Goal: Task Accomplishment & Management: Use online tool/utility

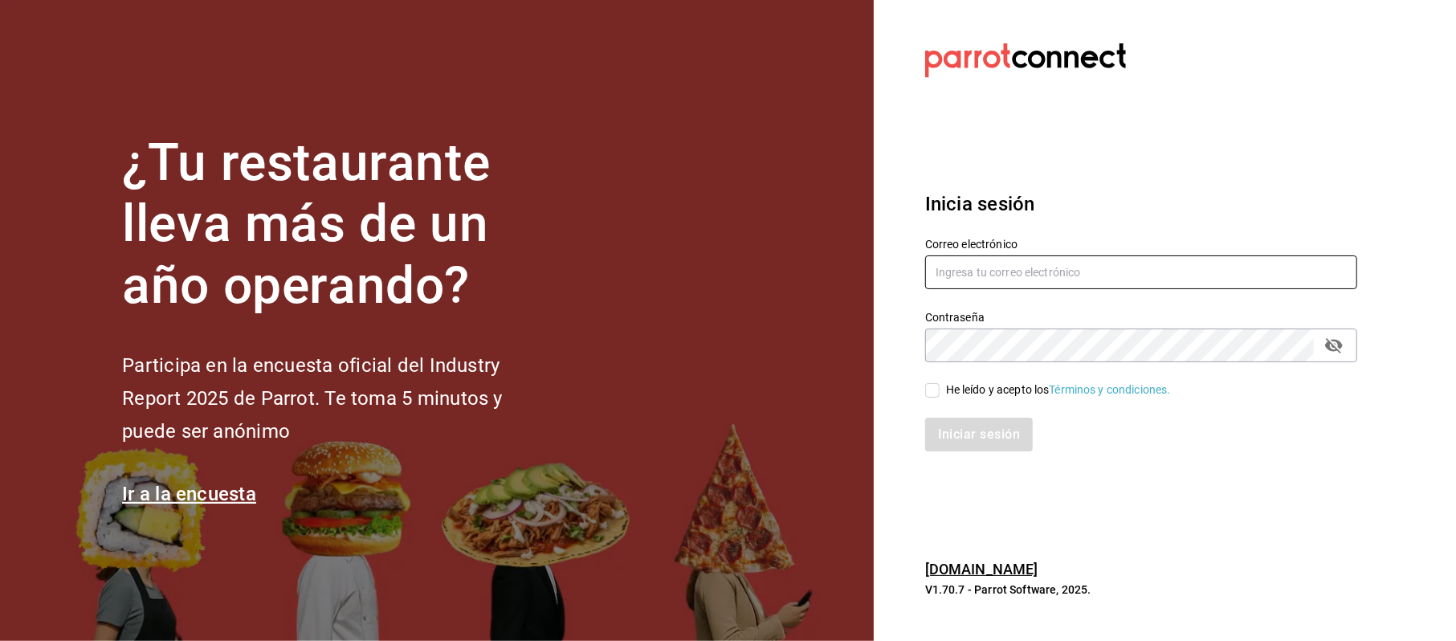
click at [1083, 279] on input "text" at bounding box center [1141, 272] width 432 height 34
type input "[EMAIL_ADDRESS][DOMAIN_NAME]"
click at [974, 398] on div "Iniciar sesión" at bounding box center [1131, 424] width 451 height 53
click at [974, 396] on div "He leído y acepto los Términos y condiciones." at bounding box center [1058, 389] width 225 height 17
click at [940, 396] on input "He leído y acepto los Términos y condiciones." at bounding box center [932, 390] width 14 height 14
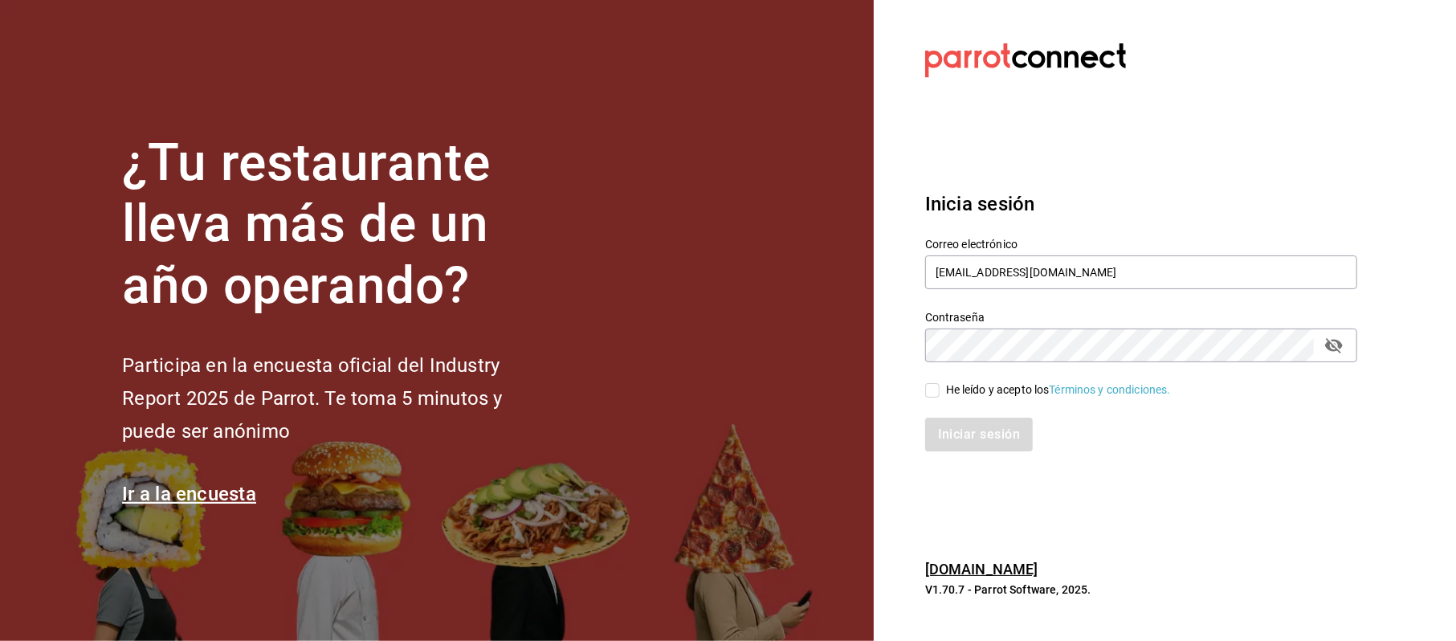
checkbox input "true"
click at [989, 444] on button "Iniciar sesión" at bounding box center [979, 435] width 109 height 34
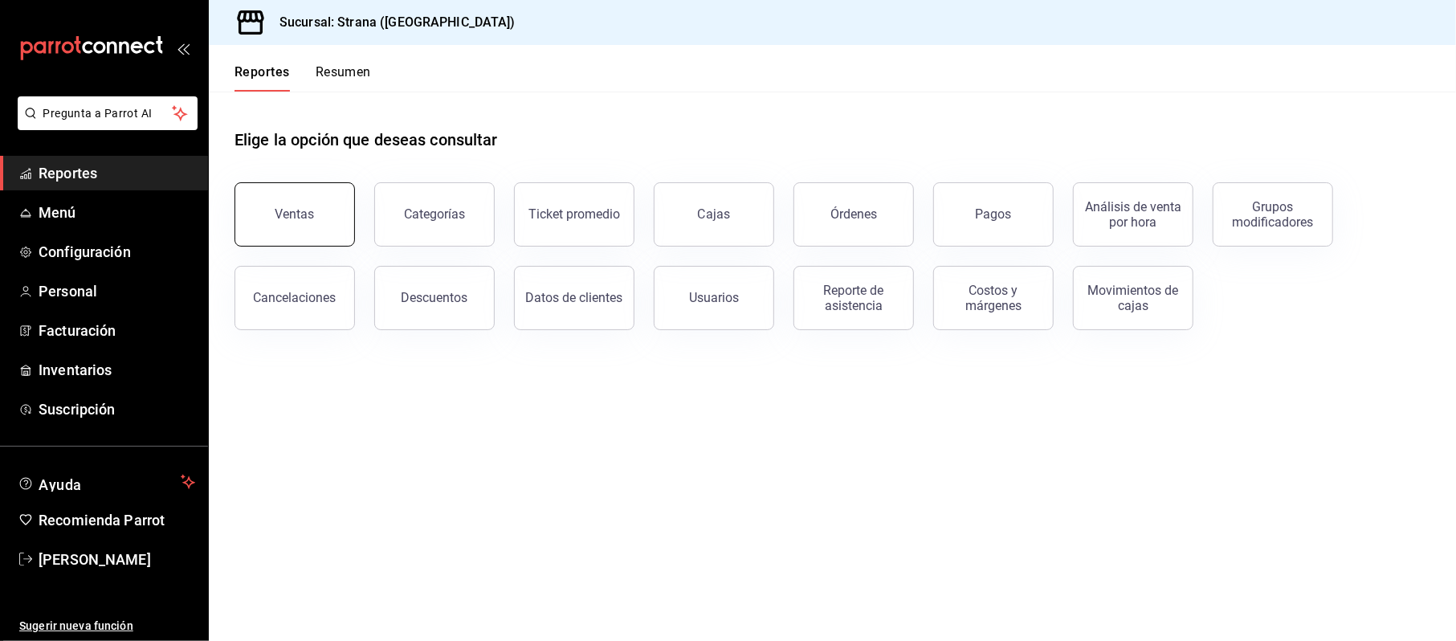
click at [318, 215] on button "Ventas" at bounding box center [294, 214] width 120 height 64
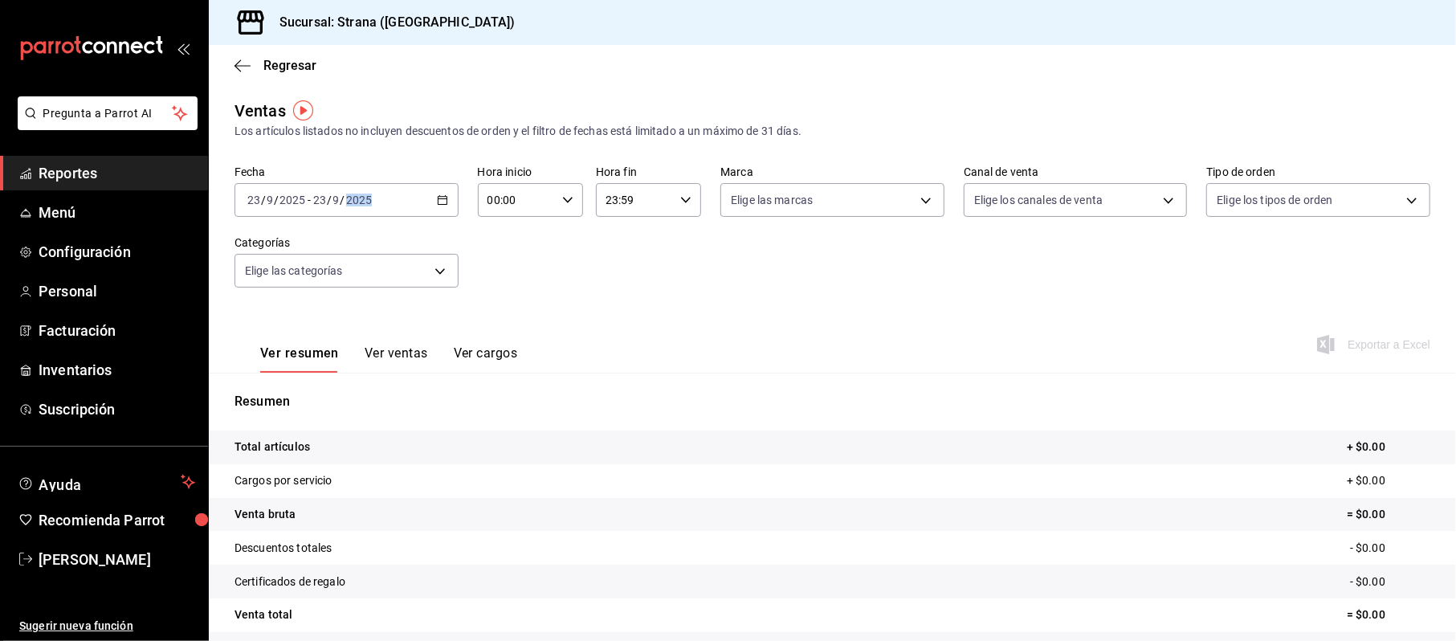
drag, startPoint x: 445, startPoint y: 193, endPoint x: 430, endPoint y: 194, distance: 14.5
click at [434, 194] on div "Fecha 2025-09-23 23 / 9 / 2025 - 2025-09-23 23 / 9 / 2025 Hora inicio 00:00 Hor…" at bounding box center [832, 235] width 1196 height 141
click at [429, 194] on div "2025-09-23 23 / 9 / 2025 - 2025-09-23 23 / 9 / 2025" at bounding box center [346, 200] width 224 height 34
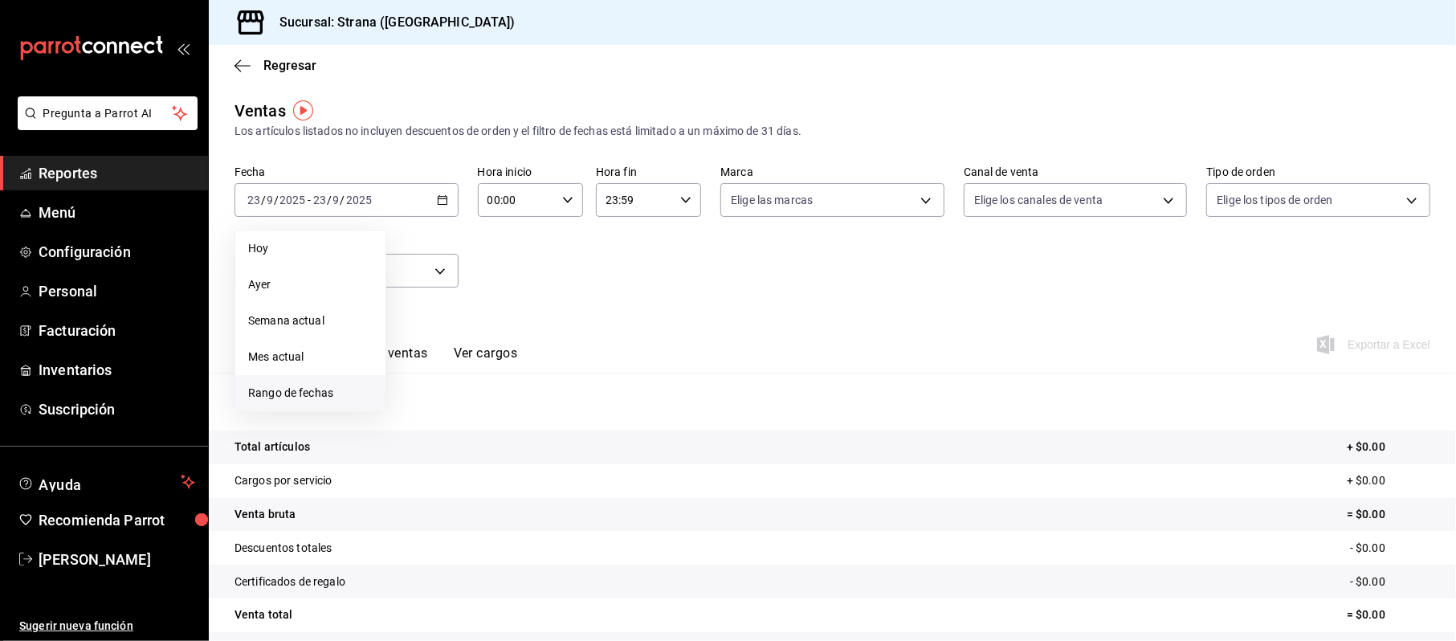
click at [308, 402] on li "Rango de fechas" at bounding box center [310, 393] width 150 height 36
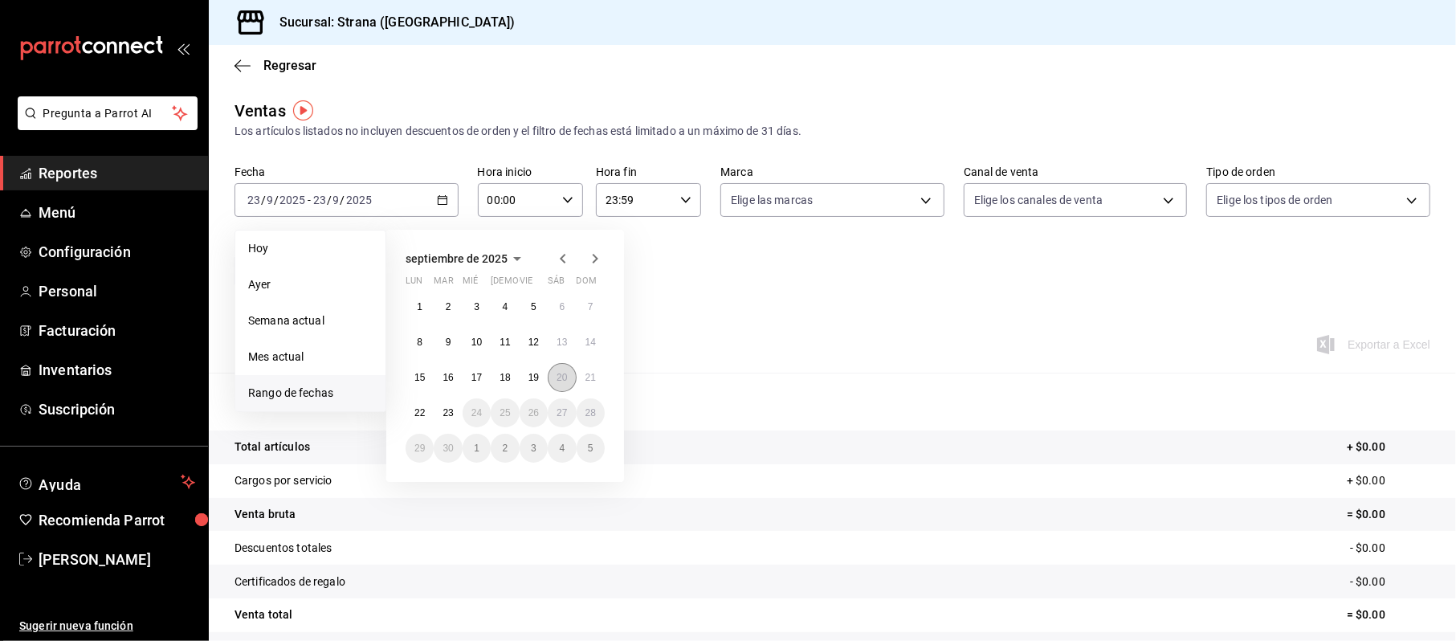
click at [569, 377] on button "20" at bounding box center [562, 377] width 28 height 29
click at [578, 383] on button "21" at bounding box center [591, 377] width 28 height 29
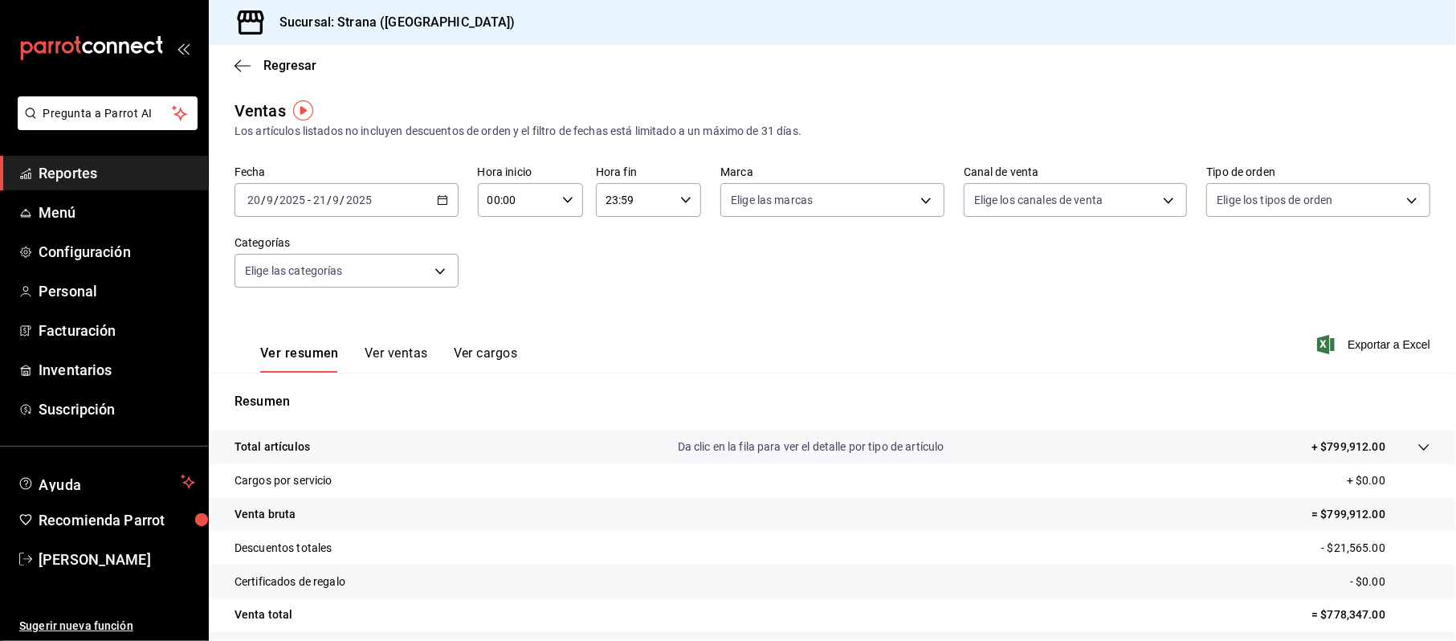
click at [508, 203] on input "00:00" at bounding box center [517, 200] width 78 height 32
click at [500, 258] on span "20" at bounding box center [500, 262] width 27 height 13
type input "20:00"
click at [631, 206] on div at bounding box center [728, 320] width 1456 height 641
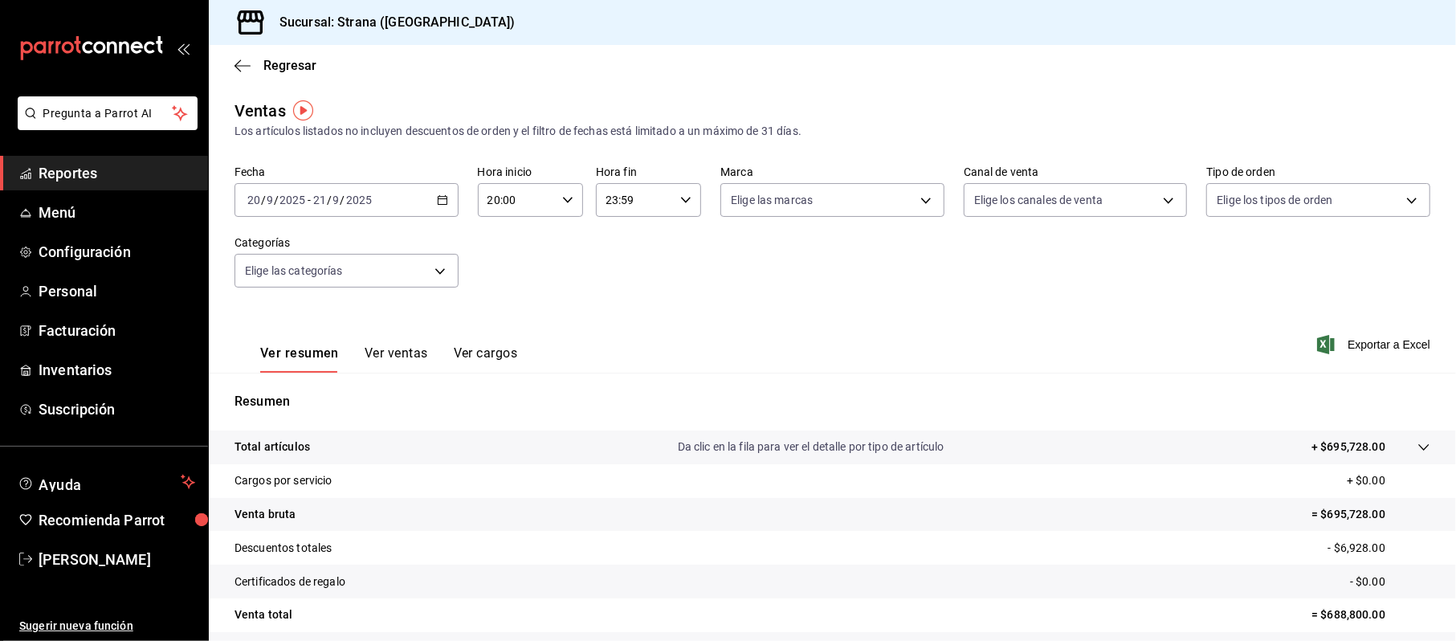
click at [615, 199] on input "23:59" at bounding box center [635, 200] width 78 height 32
click at [628, 293] on span "08" at bounding box center [617, 288] width 27 height 13
type input "08:59"
drag, startPoint x: 932, startPoint y: 296, endPoint x: 880, endPoint y: 303, distance: 52.6
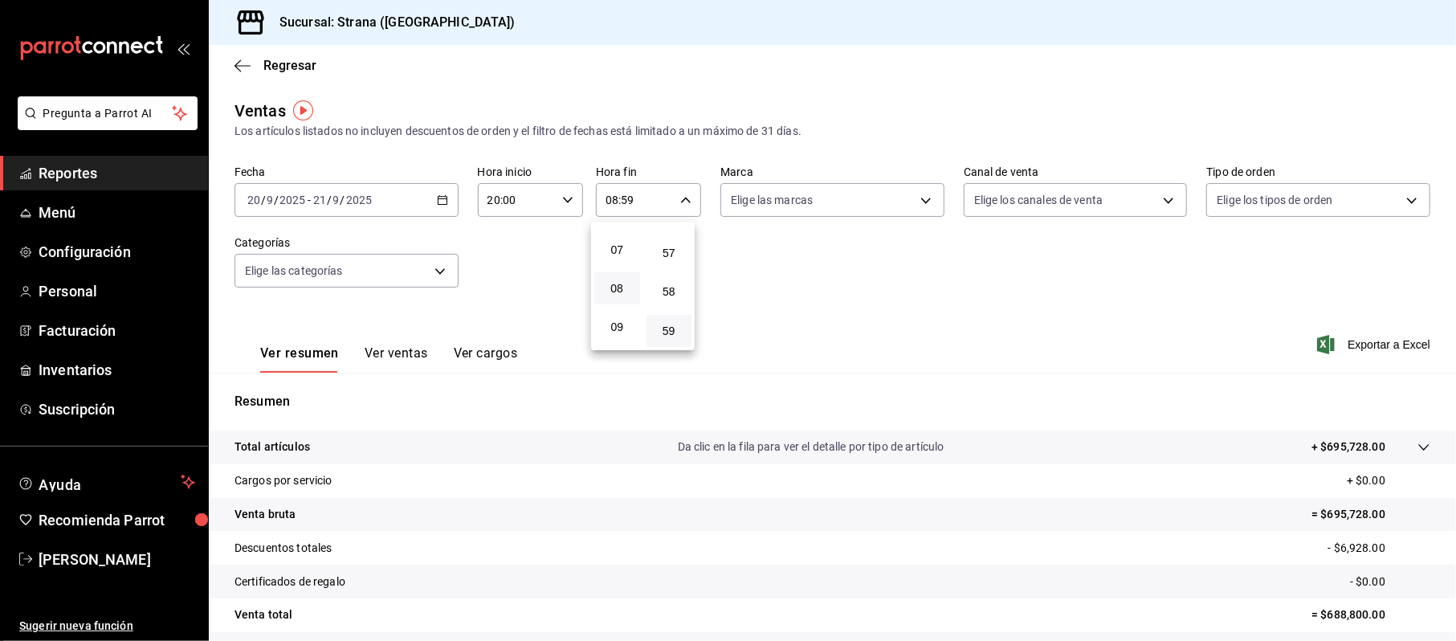
click at [930, 300] on div at bounding box center [728, 320] width 1456 height 641
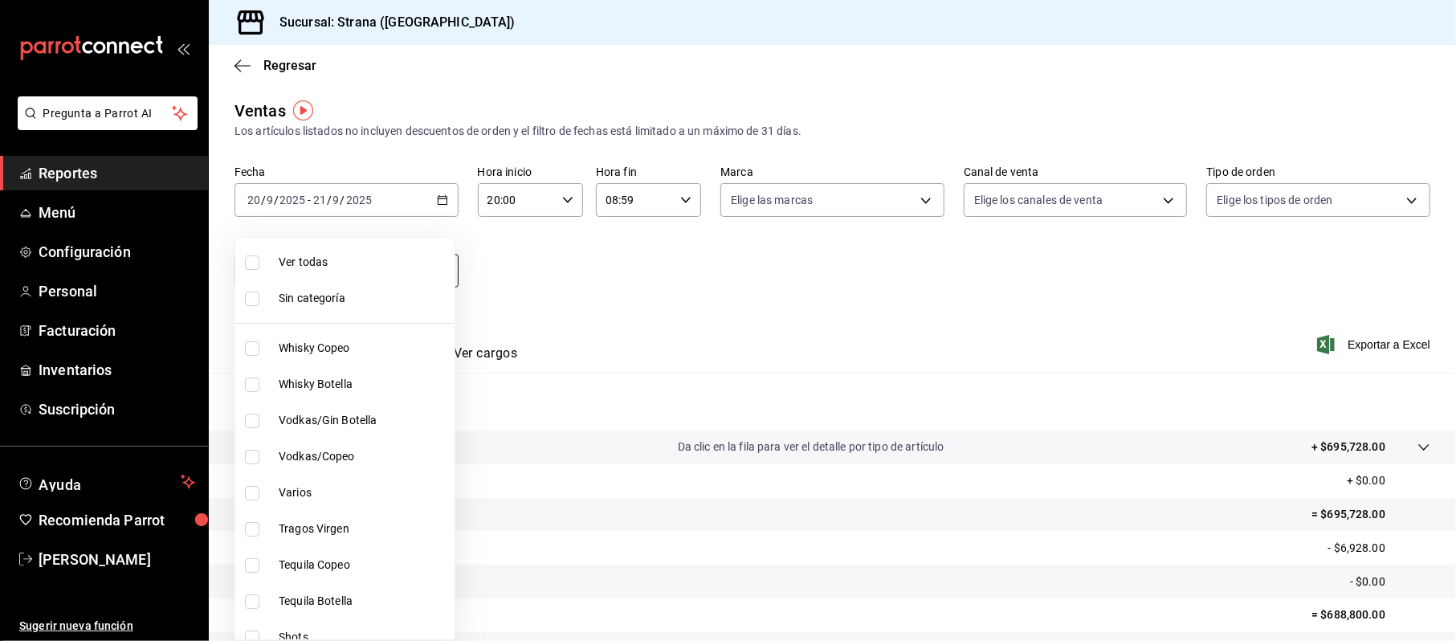
click at [441, 271] on body "Pregunta a Parrot AI Reportes Menú Configuración Personal Facturación Inventari…" at bounding box center [728, 320] width 1456 height 641
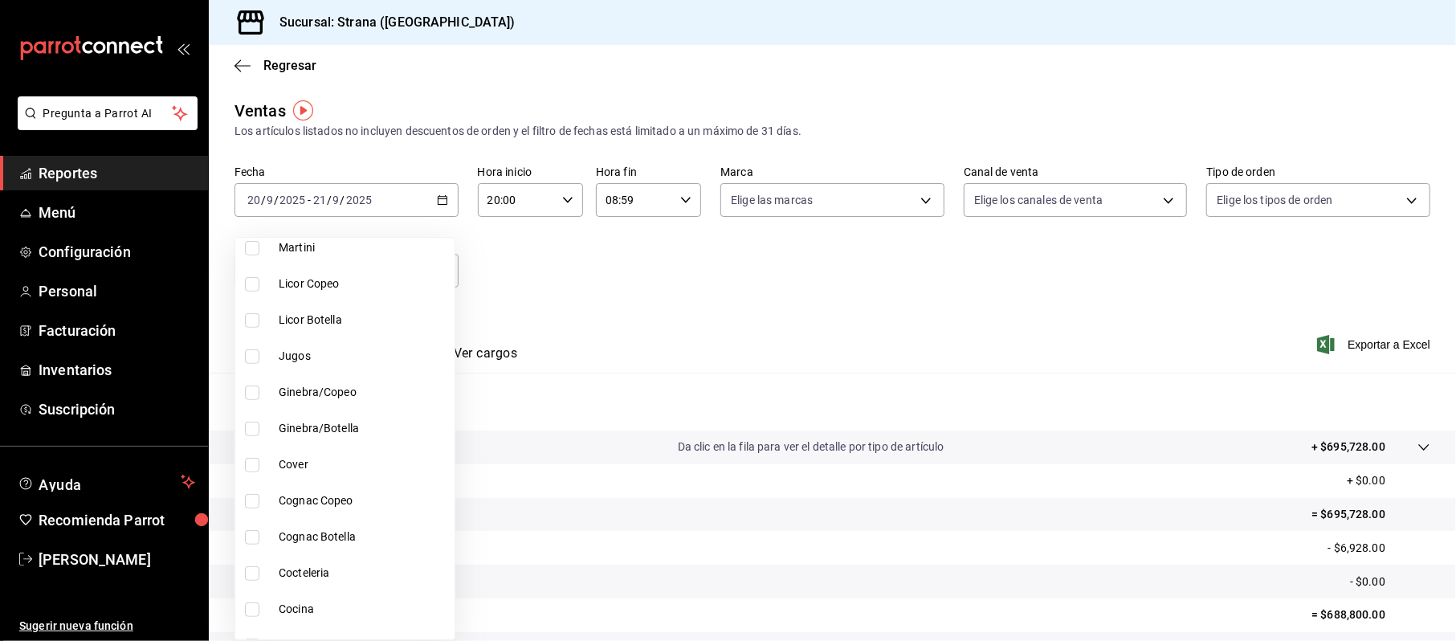
scroll to position [749, 0]
click at [339, 496] on span "Cocina" at bounding box center [363, 502] width 169 height 17
type input "21078aee-3c76-44e1-85fc-78091211877d"
checkbox input "true"
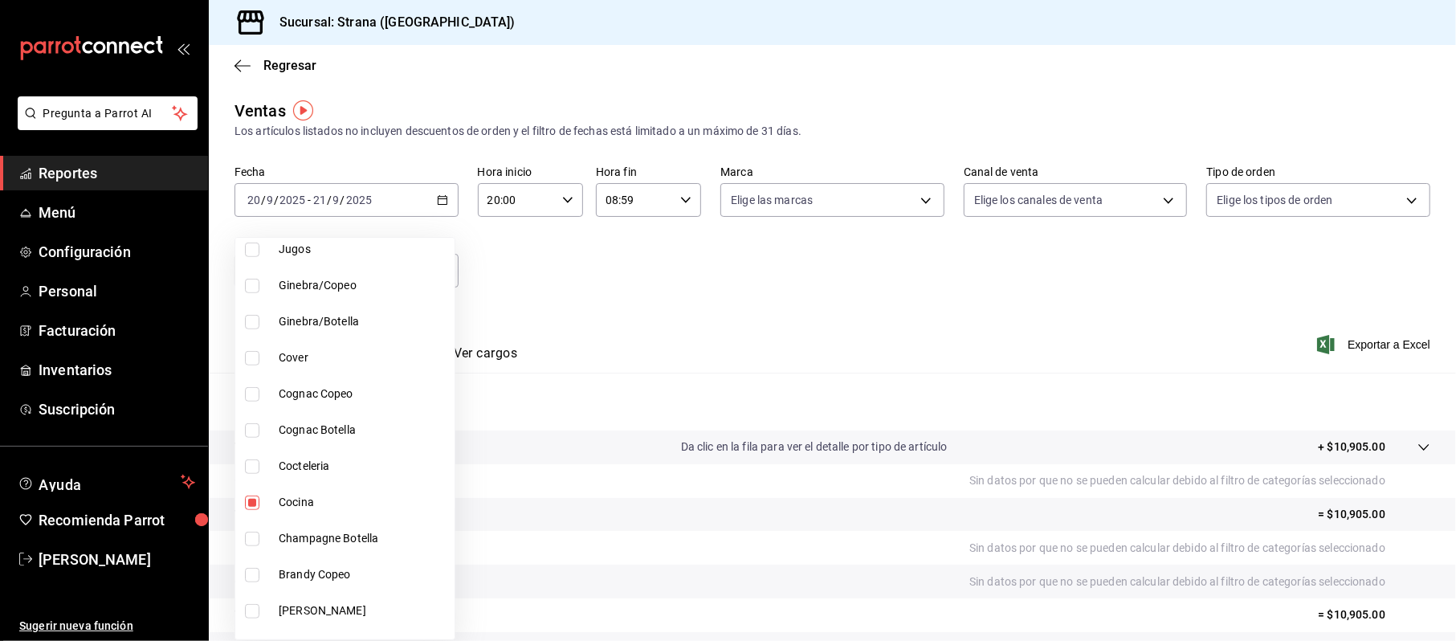
drag, startPoint x: 1455, startPoint y: 226, endPoint x: 1455, endPoint y: 275, distance: 49.0
click at [1455, 275] on div at bounding box center [728, 320] width 1456 height 641
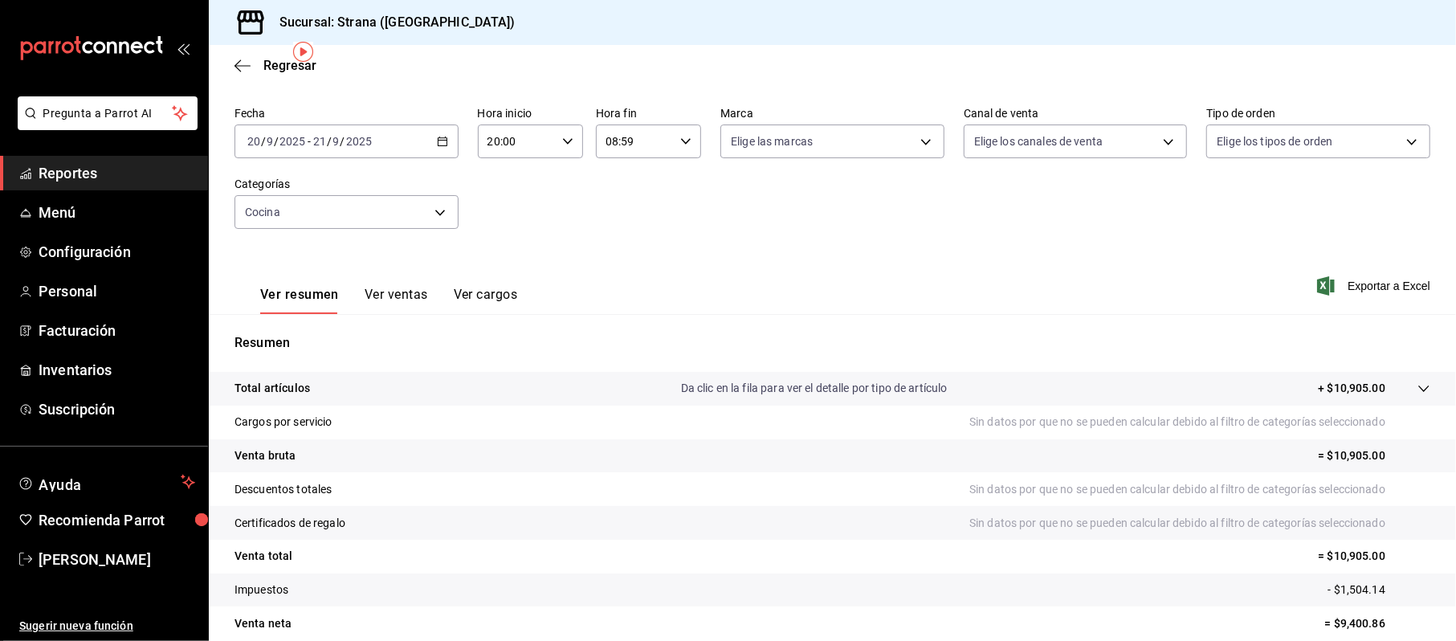
scroll to position [59, 0]
click at [365, 296] on button "Ver ventas" at bounding box center [396, 300] width 63 height 27
